Goal: Register for event/course

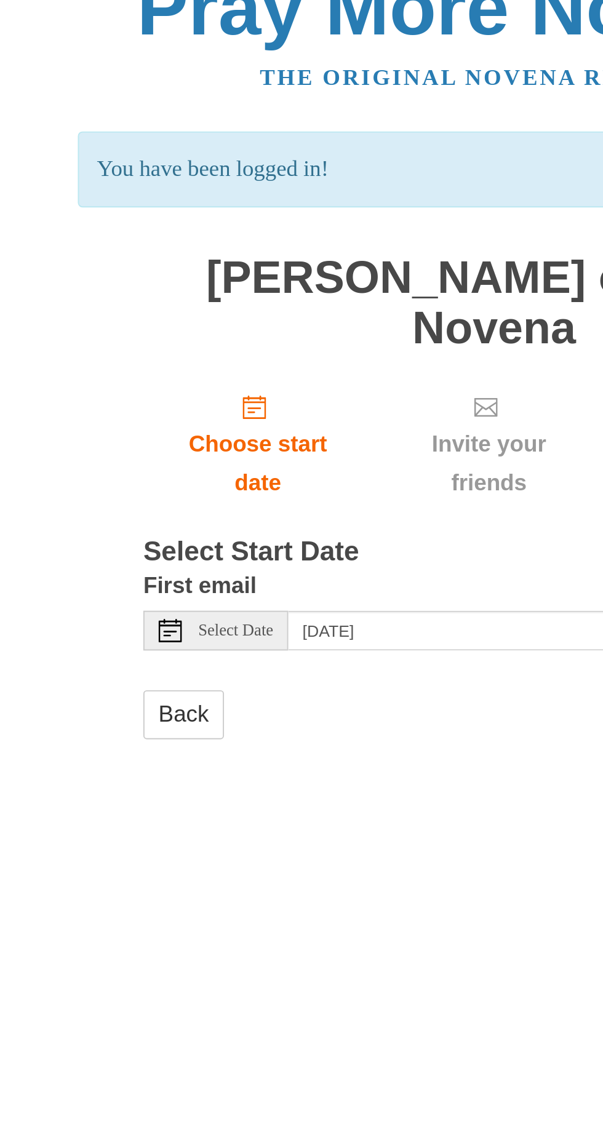
click at [264, 422] on html "Pray More Novenas The original novena reminder You have been logged in! Mary Un…" at bounding box center [301, 226] width 603 height 452
click at [263, 421] on html "Pray More Novenas The original novena reminder You have been logged in! Mary Un…" at bounding box center [301, 226] width 603 height 452
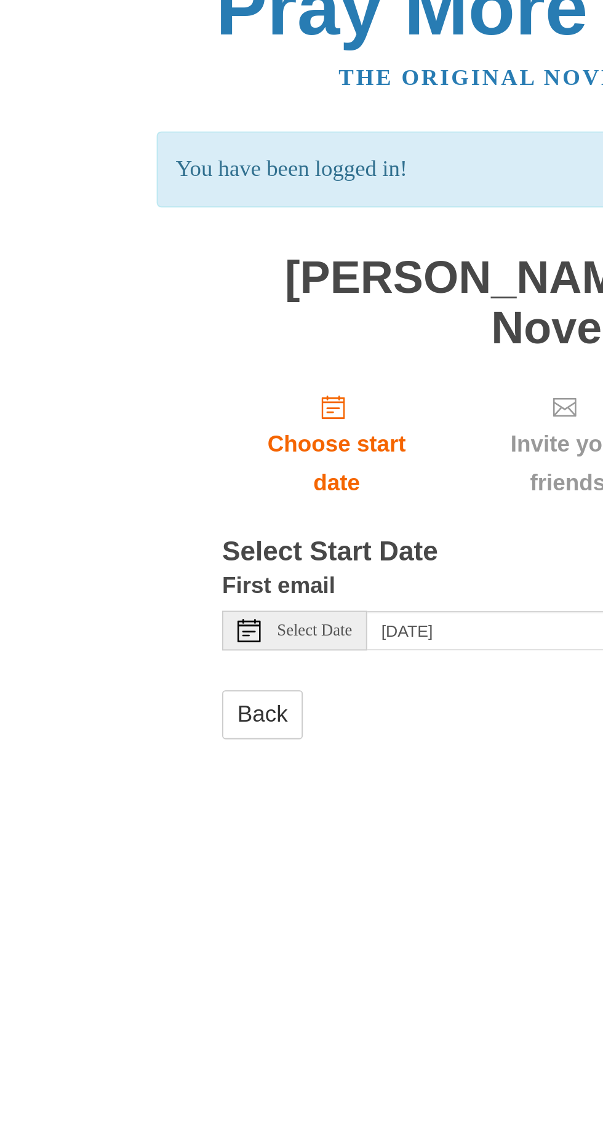
click at [183, 349] on div "Select Date" at bounding box center [155, 359] width 76 height 21
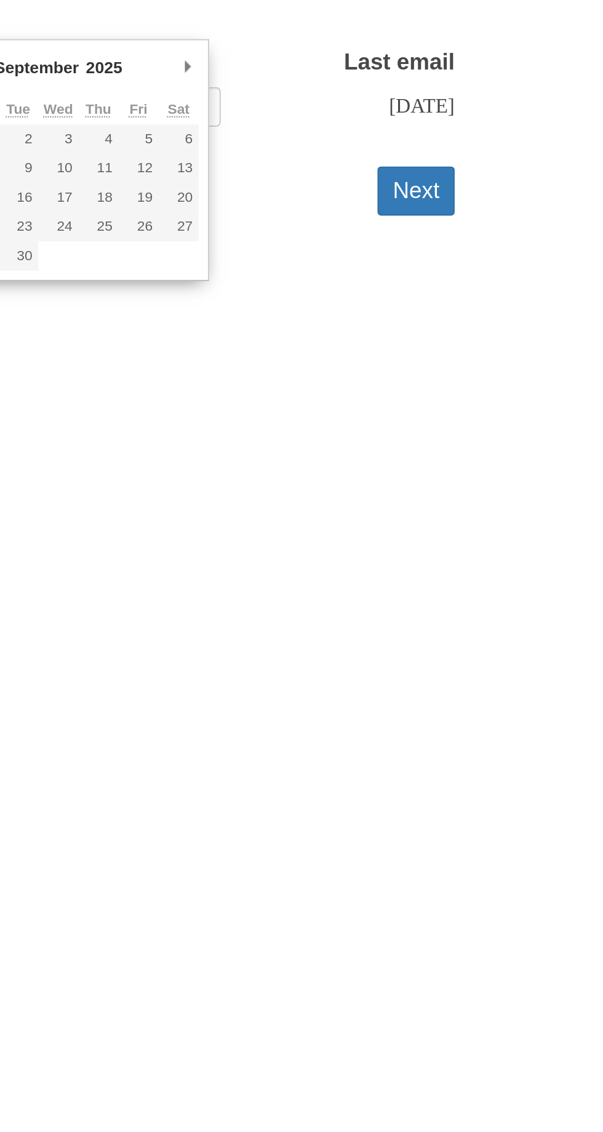
click at [485, 391] on button "Next" at bounding box center [465, 403] width 41 height 25
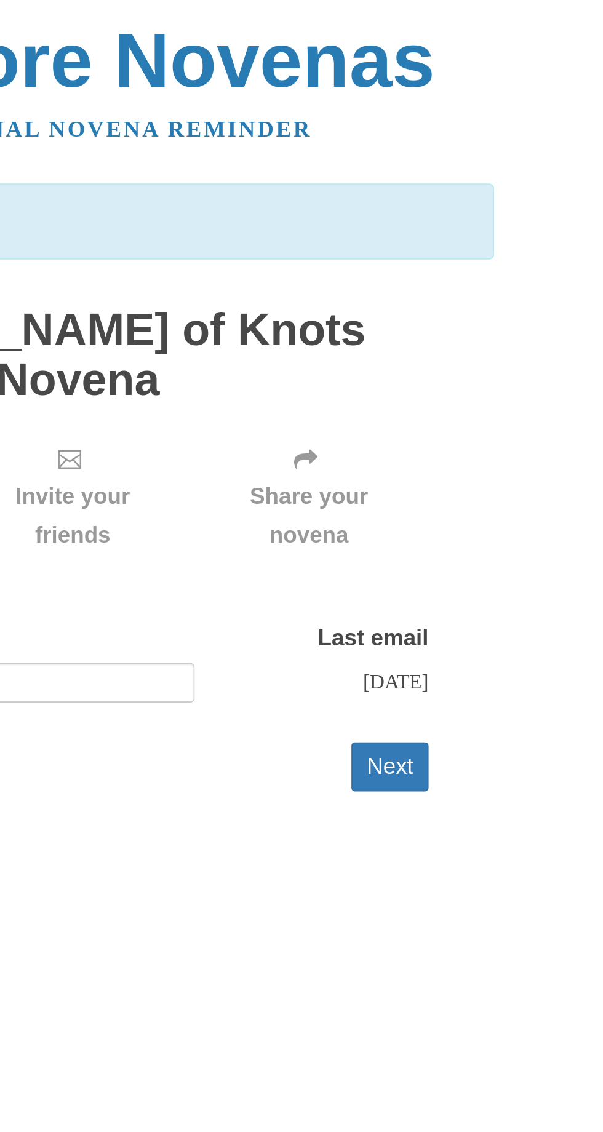
click at [464, 391] on button "Next" at bounding box center [465, 403] width 41 height 25
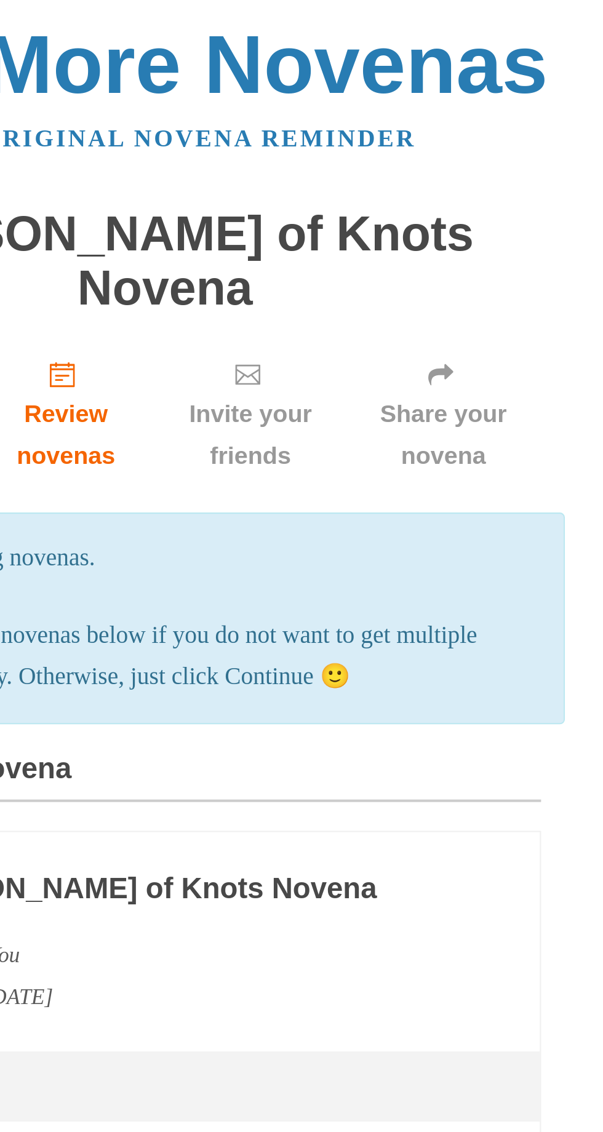
click at [509, 279] on div "Pray More Novenas The original novena reminder [PERSON_NAME] of Knots Novena Ch…" at bounding box center [301, 503] width 461 height 1006
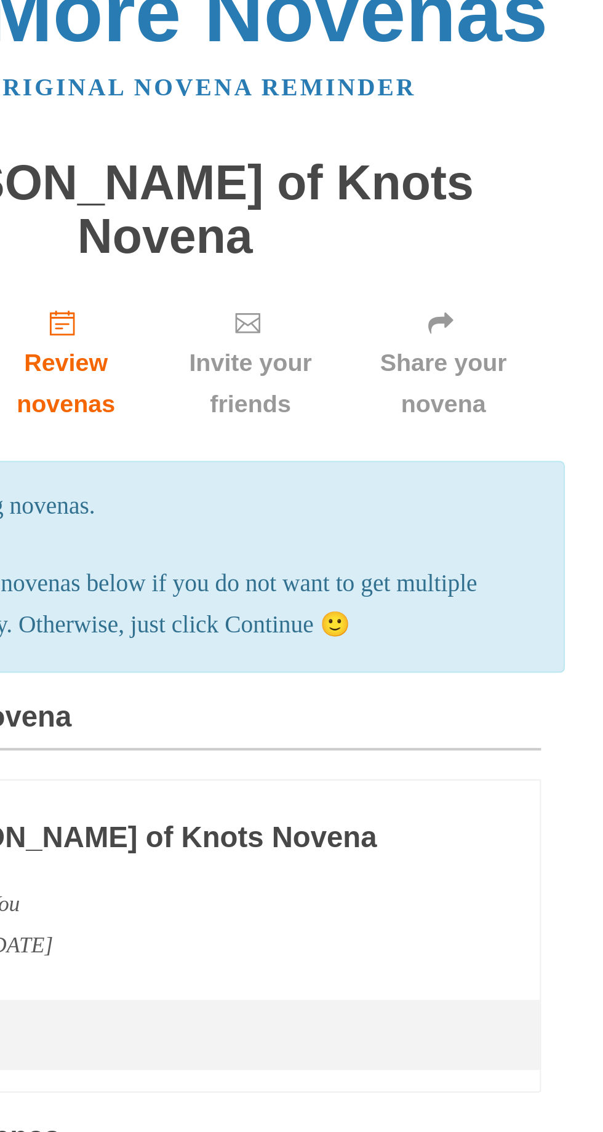
click at [407, 317] on p "You can change your novenas below if you do not want to get multiple novena ema…" at bounding box center [301, 322] width 368 height 41
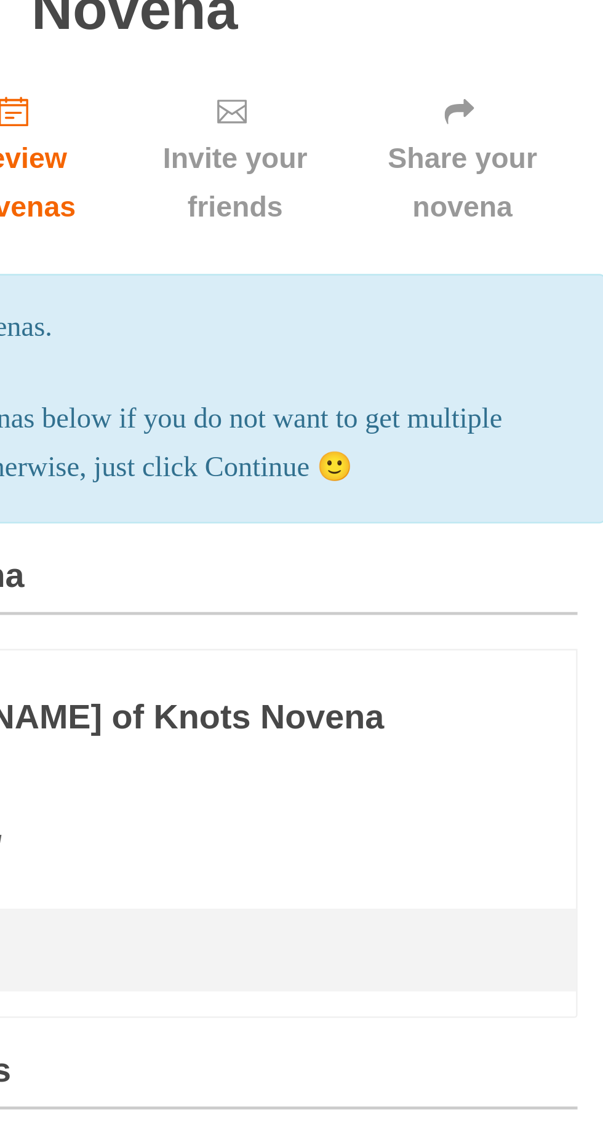
click at [450, 311] on p "You can change your novenas below if you do not want to get multiple novena ema…" at bounding box center [301, 322] width 368 height 41
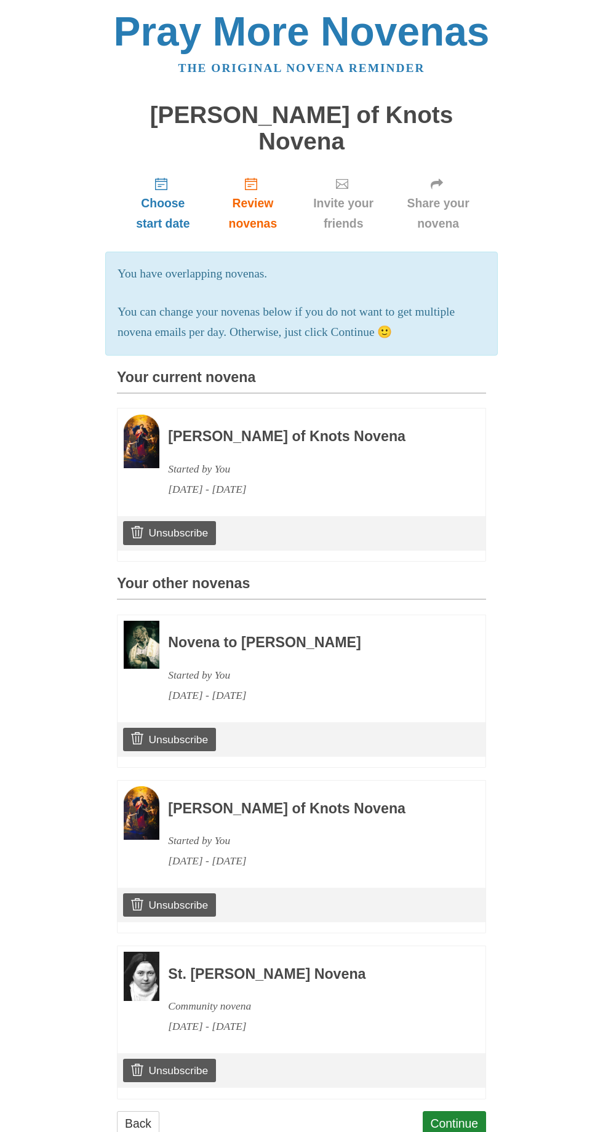
scroll to position [28, 0]
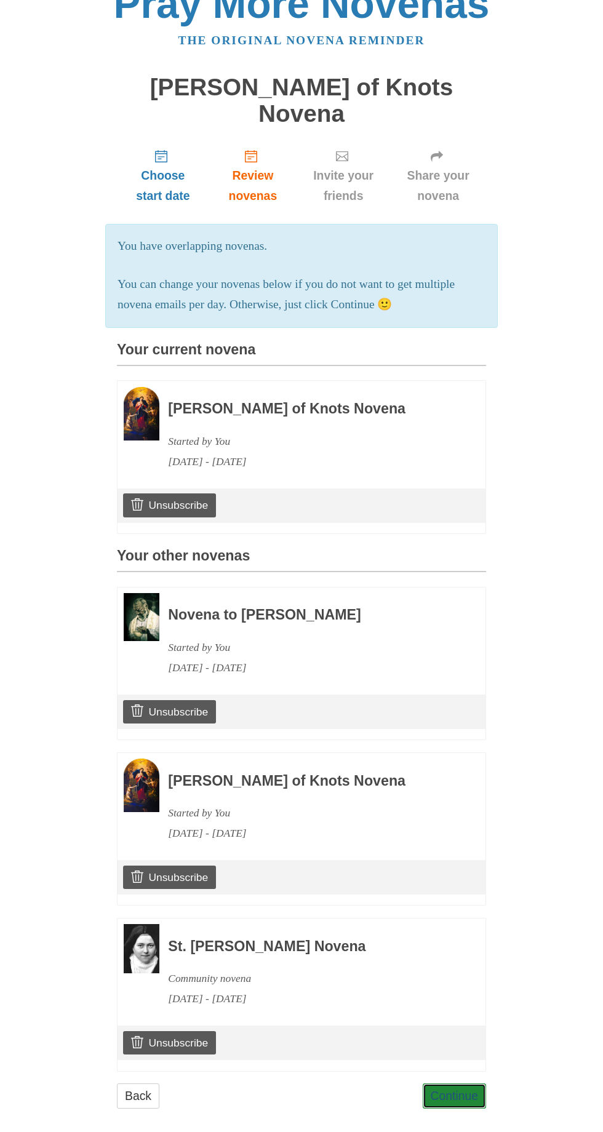
click at [476, 1083] on link "Continue" at bounding box center [455, 1095] width 64 height 25
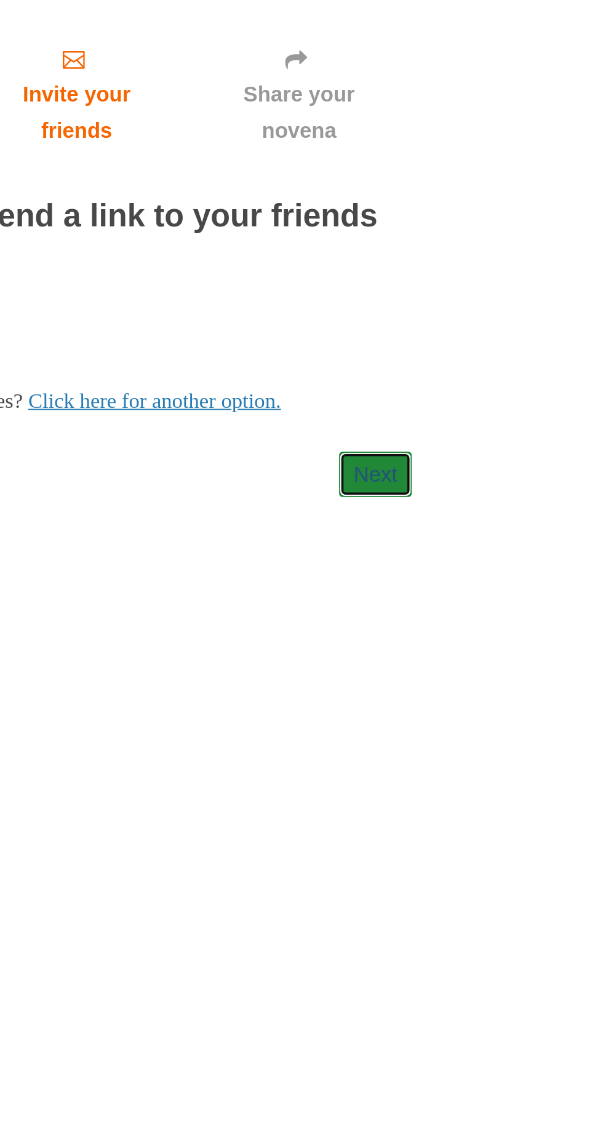
click at [480, 403] on link "Next" at bounding box center [465, 415] width 41 height 25
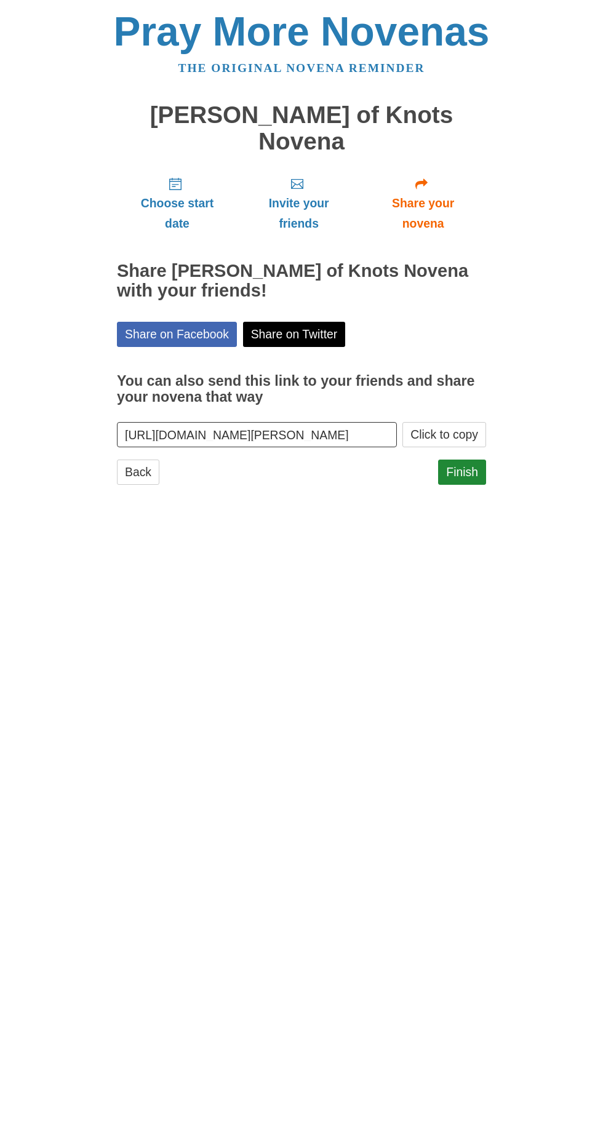
click at [477, 453] on main "[PERSON_NAME] of Knots Novena Choose start date Invite your friends Share your …" at bounding box center [301, 299] width 369 height 418
click at [477, 460] on link "Finish" at bounding box center [462, 472] width 48 height 25
